Goal: Information Seeking & Learning: Learn about a topic

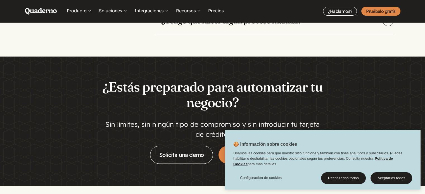
scroll to position [1479, 0]
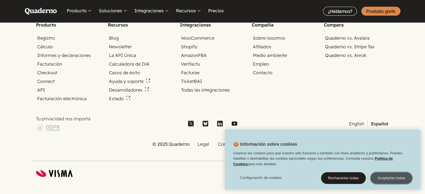
click at [379, 180] on button "Aceptarlas todas" at bounding box center [392, 179] width 42 height 12
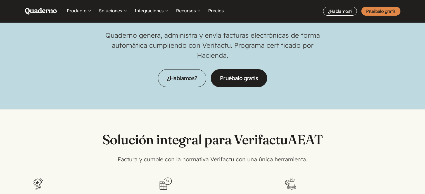
scroll to position [0, 0]
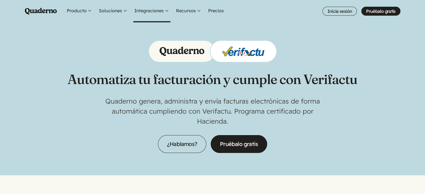
click at [152, 10] on button "Integraciones" at bounding box center [151, 11] width 37 height 22
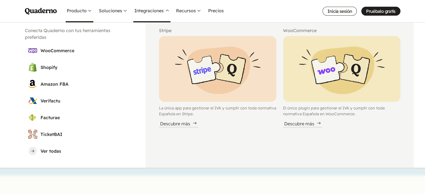
click at [82, 13] on button "Producto" at bounding box center [80, 11] width 28 height 22
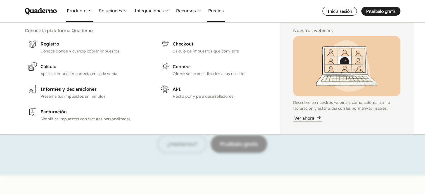
click at [216, 13] on link "Precios" at bounding box center [216, 11] width 18 height 22
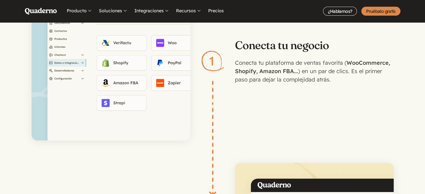
scroll to position [671, 0]
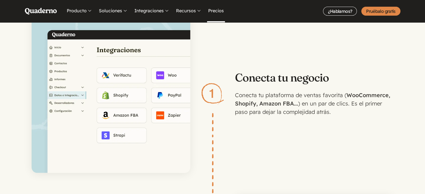
click at [217, 14] on link "Precios" at bounding box center [216, 11] width 18 height 22
